Goal: Transaction & Acquisition: Purchase product/service

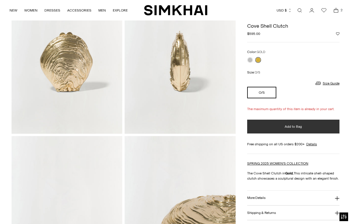
scroll to position [69, 0]
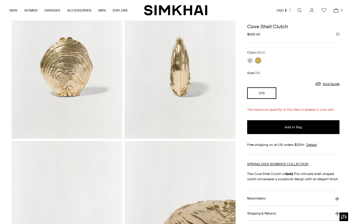
click at [335, 10] on icon "Open cart modal" at bounding box center [336, 10] width 8 height 6
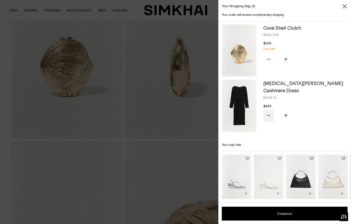
click at [269, 114] on icon "Subtract product quantity" at bounding box center [267, 115] width 3 height 3
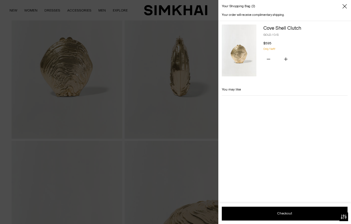
scroll to position [0, 0]
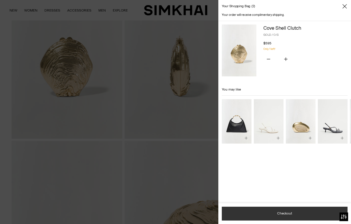
click at [274, 213] on button "Checkout" at bounding box center [285, 214] width 126 height 14
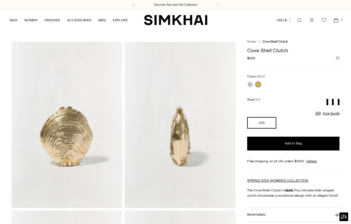
click at [336, 20] on icon "Open cart modal" at bounding box center [336, 20] width 8 height 6
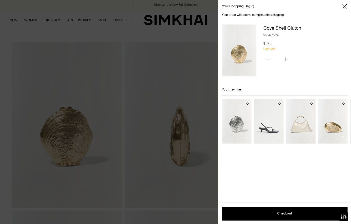
click at [0, 0] on img "Cove Shell Clutch" at bounding box center [0, 0] width 0 height 0
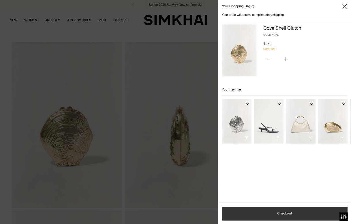
click at [292, 215] on button "Checkout" at bounding box center [285, 214] width 126 height 14
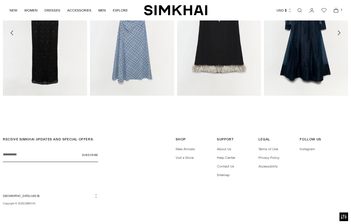
scroll to position [937, 0]
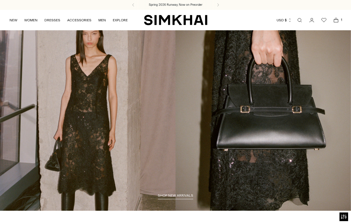
click at [336, 18] on icon "Open cart modal" at bounding box center [336, 19] width 2 height 2
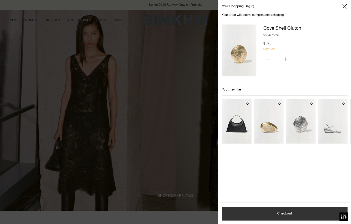
click at [281, 212] on button "Checkout" at bounding box center [285, 214] width 126 height 14
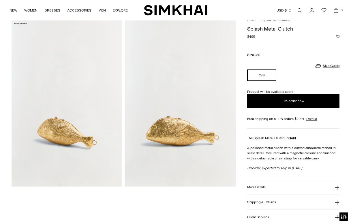
scroll to position [11, 0]
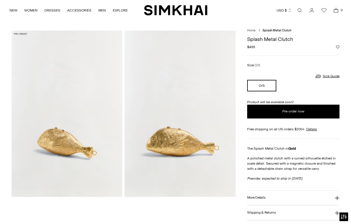
click at [256, 85] on button "O/S" at bounding box center [261, 86] width 29 height 12
